Goal: Contribute content

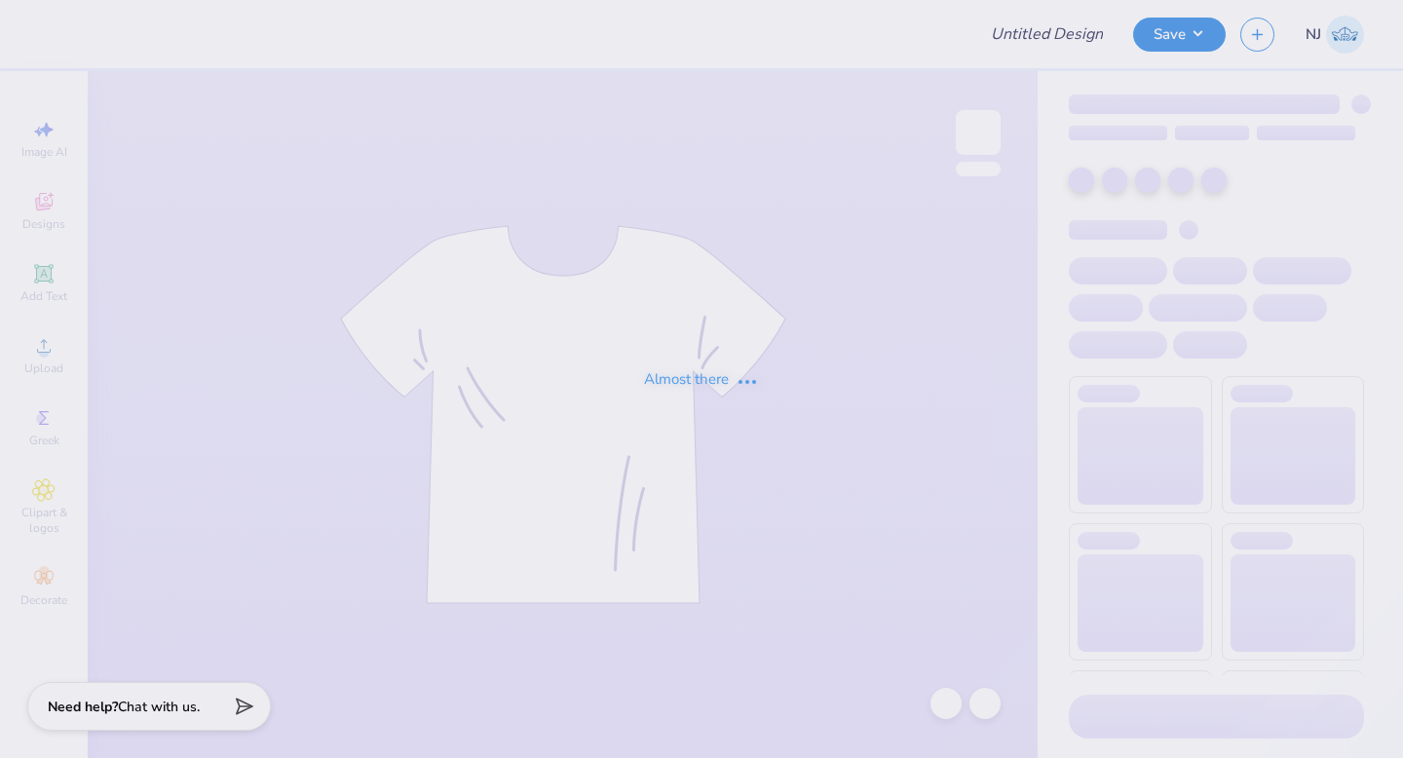
type input "Tshirts"
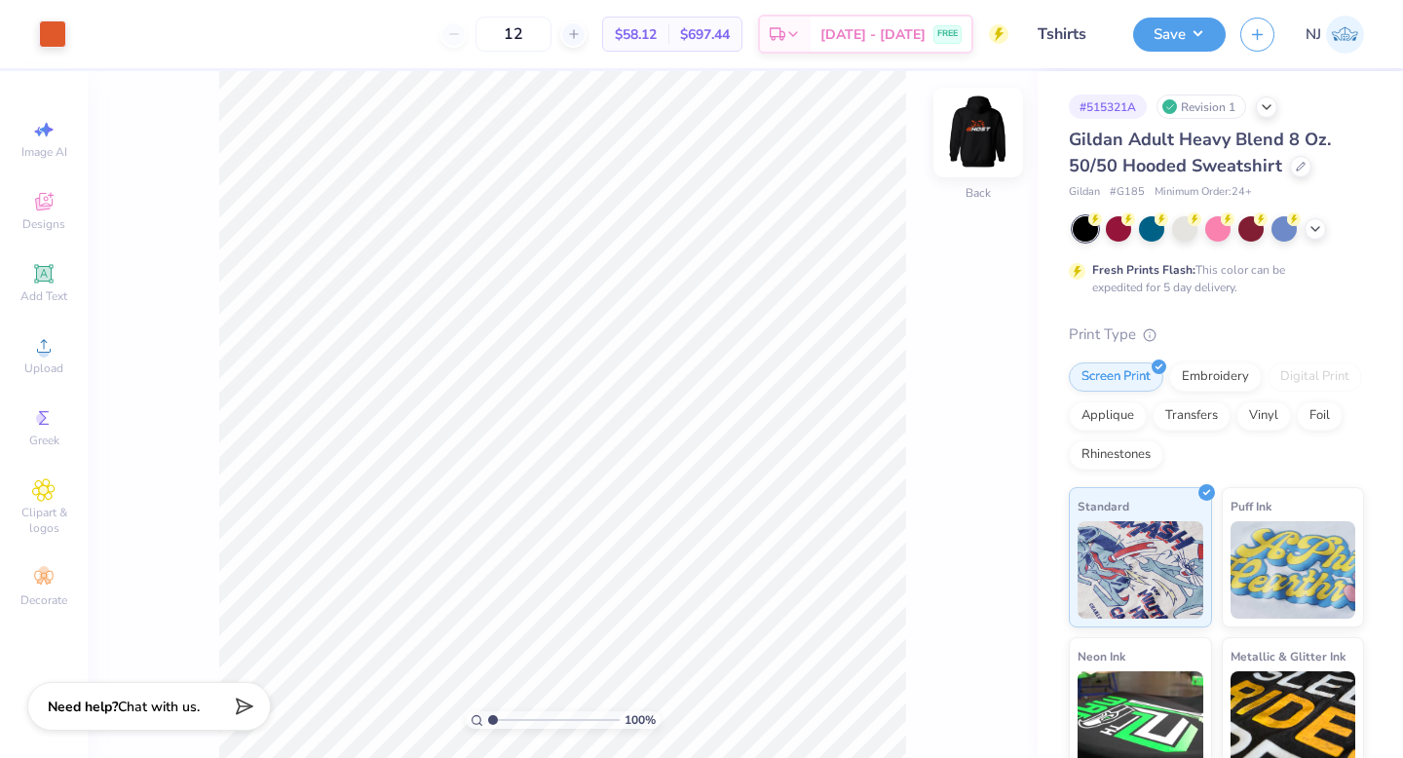
click at [973, 156] on img at bounding box center [978, 133] width 78 height 78
click at [115, 28] on div at bounding box center [122, 32] width 27 height 27
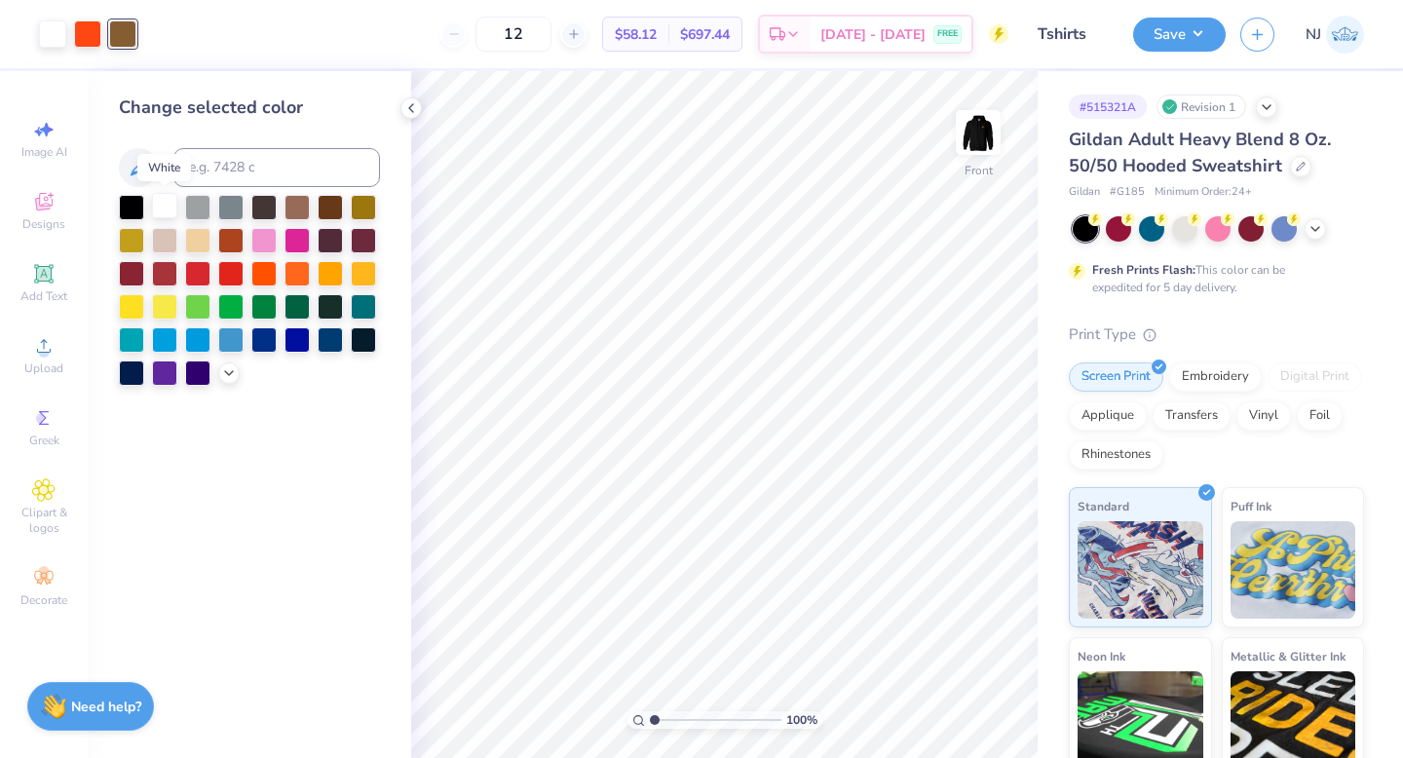
click at [169, 209] on div at bounding box center [164, 205] width 25 height 25
click at [131, 33] on div at bounding box center [122, 32] width 27 height 27
click at [163, 209] on div at bounding box center [164, 205] width 25 height 25
click at [1166, 44] on button "Save" at bounding box center [1179, 32] width 93 height 34
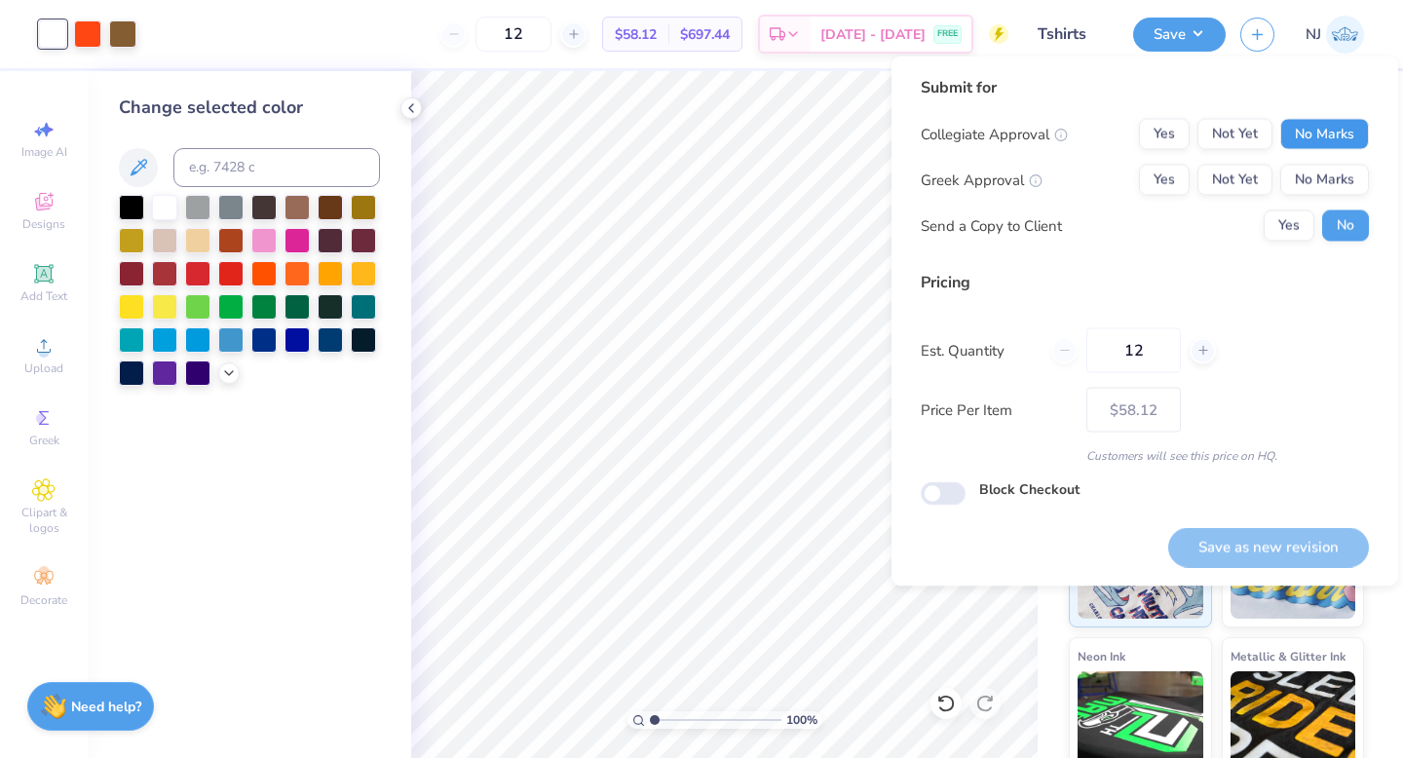
click at [1340, 142] on button "No Marks" at bounding box center [1325, 134] width 89 height 31
click at [1343, 166] on button "No Marks" at bounding box center [1325, 180] width 89 height 31
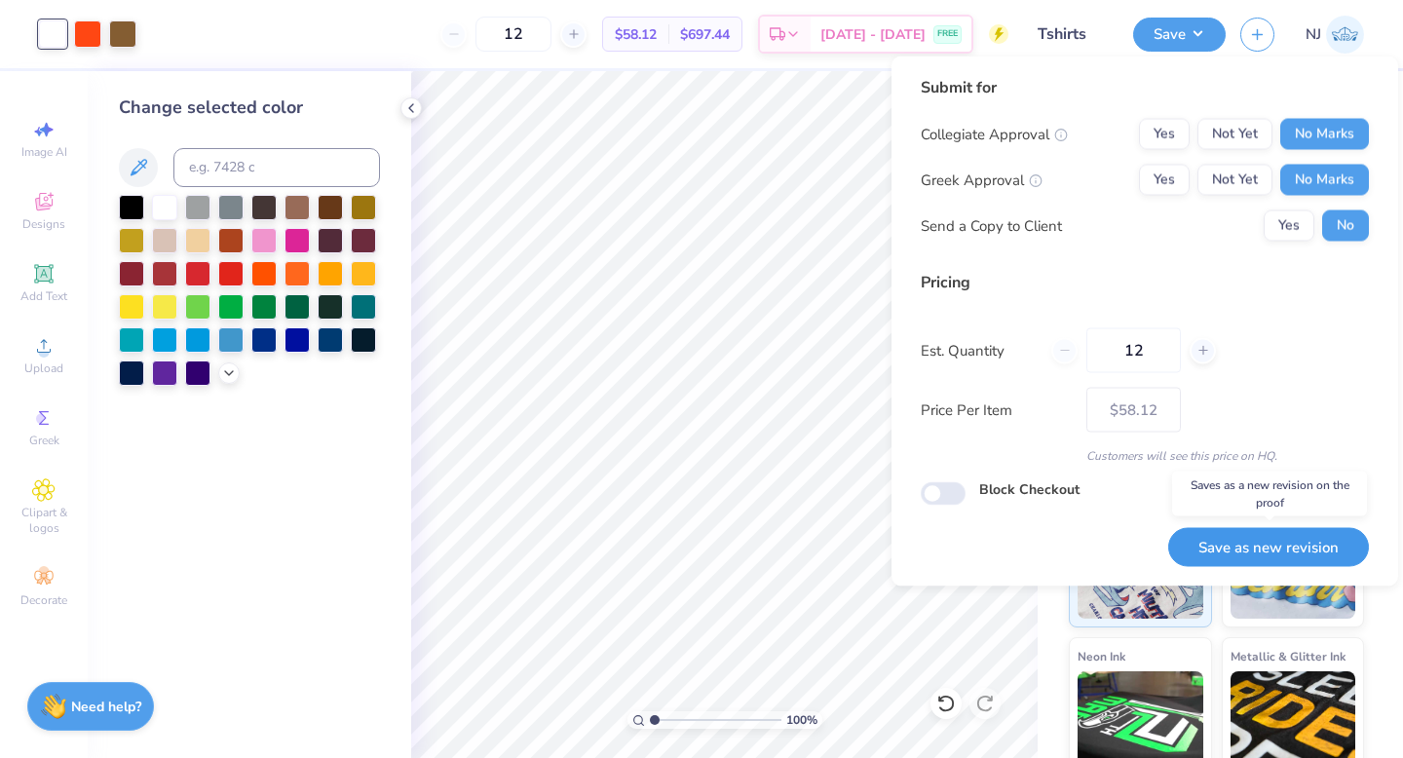
click at [1316, 542] on button "Save as new revision" at bounding box center [1268, 547] width 201 height 40
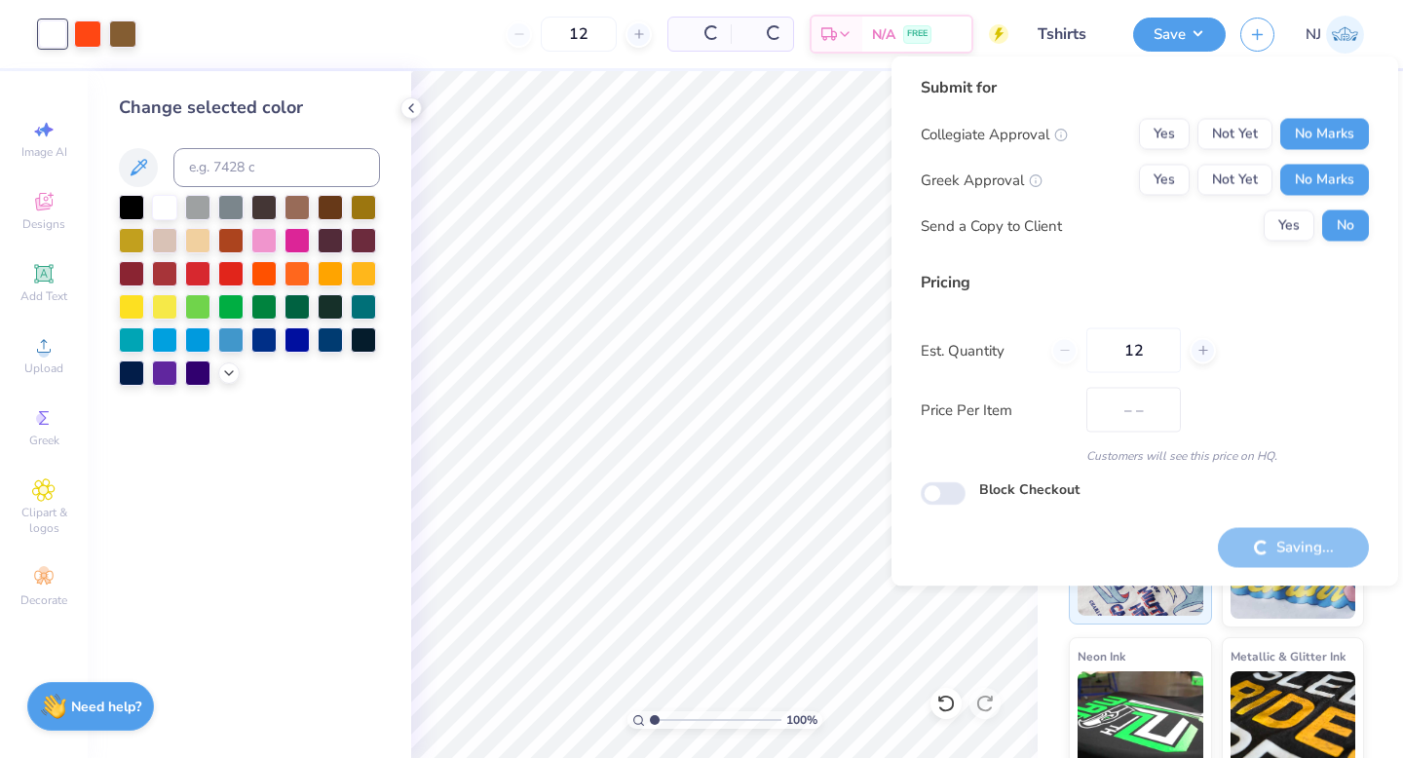
type input "$58.12"
click at [409, 105] on icon at bounding box center [411, 108] width 16 height 16
